Goal: Use online tool/utility: Utilize a website feature to perform a specific function

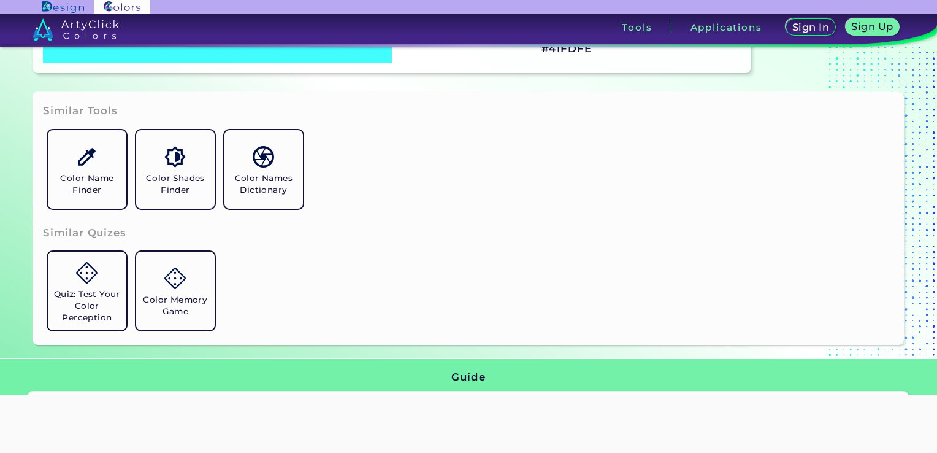
scroll to position [307, 0]
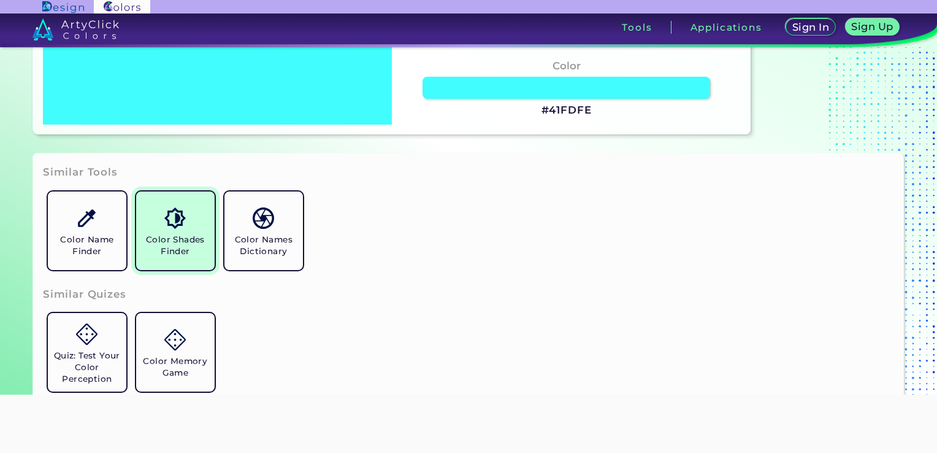
click at [165, 261] on link "Color Shades Finder" at bounding box center [175, 230] width 88 height 88
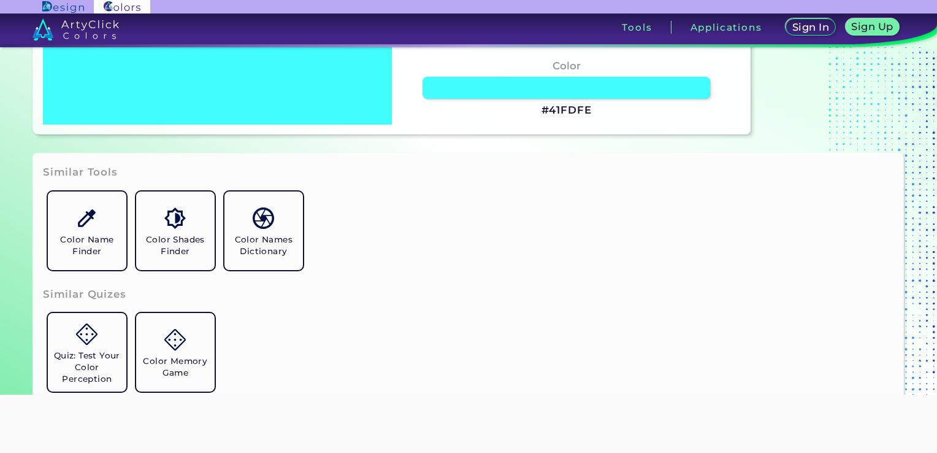
scroll to position [0, 0]
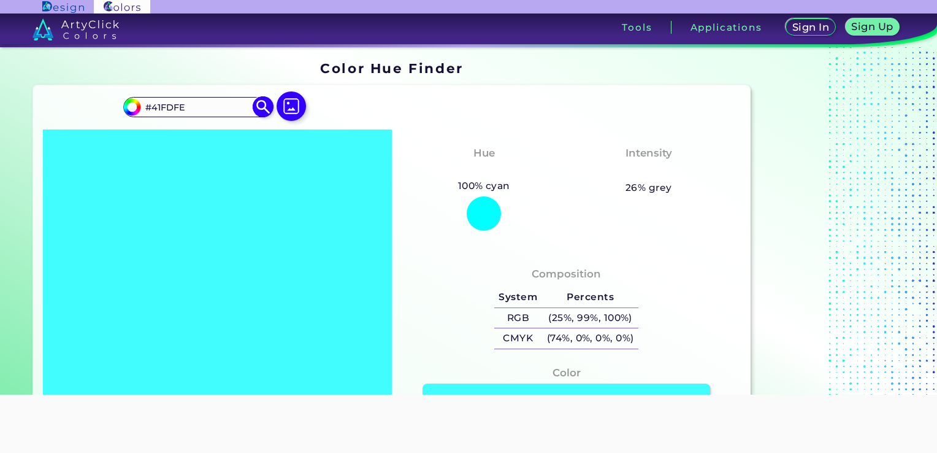
click at [230, 112] on input "#41FDFE" at bounding box center [197, 107] width 114 height 17
drag, startPoint x: 224, startPoint y: 106, endPoint x: 117, endPoint y: 115, distance: 107.7
click at [117, 115] on div "#41fdfe #41FDFE Acadia ◉ Acid Green ◉ Aero Blue ◉ Alabaster ◉ Albescent White ◉…" at bounding box center [392, 263] width 718 height 356
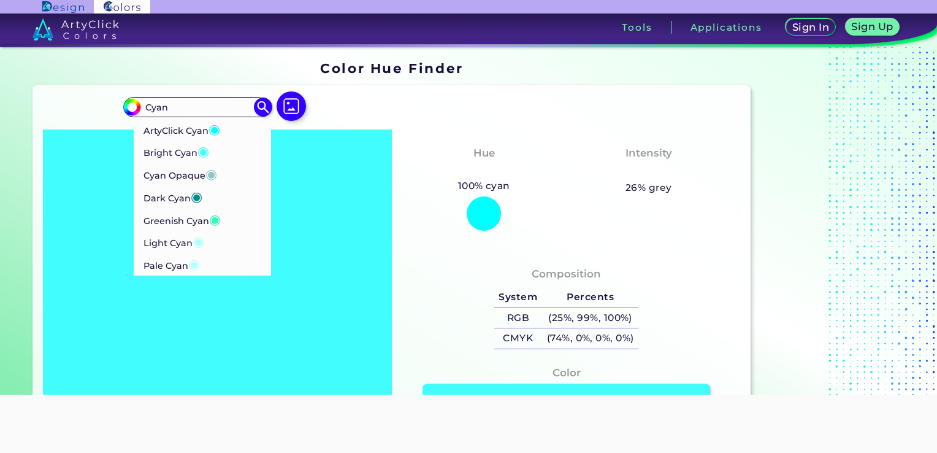
type input "Cyan"
click at [193, 150] on p "Bright Cyan ◉" at bounding box center [177, 151] width 66 height 23
type input "#41fdfe"
type input "#41FDFE"
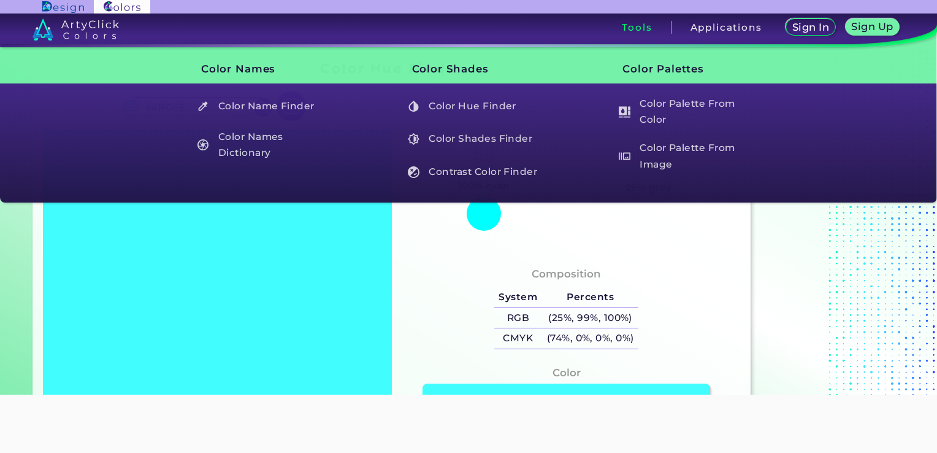
click at [638, 28] on h3 "Tools" at bounding box center [637, 27] width 30 height 9
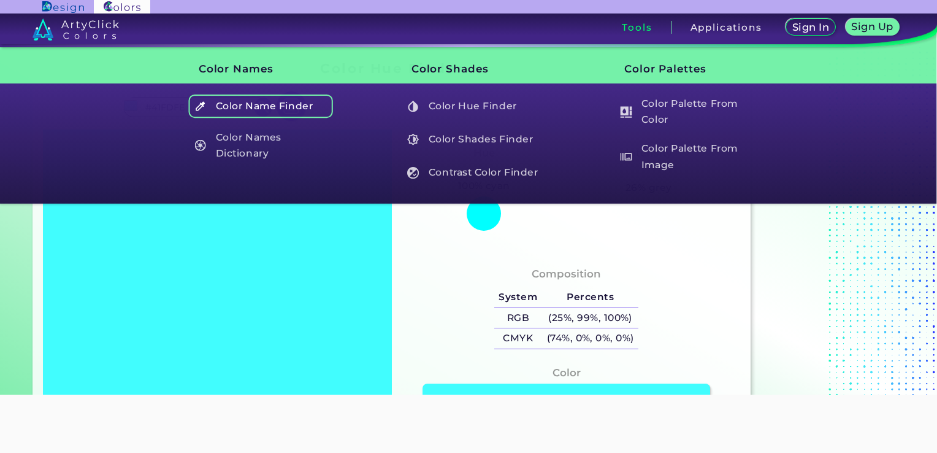
click at [275, 101] on h5 "Color Name Finder" at bounding box center [260, 105] width 144 height 23
